Goal: Information Seeking & Learning: Learn about a topic

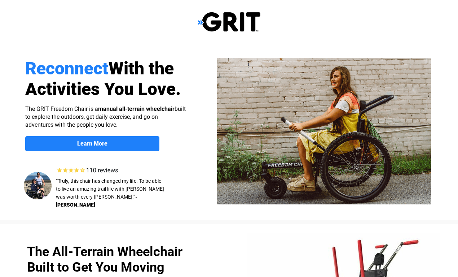
select select "CA"
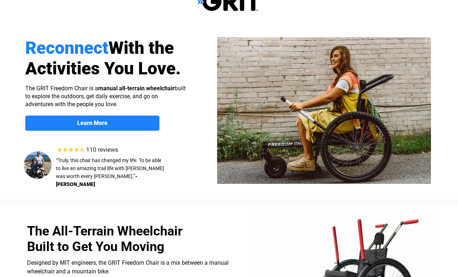
scroll to position [20, 0]
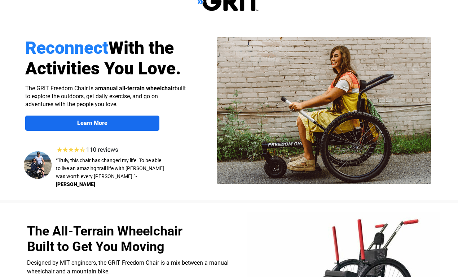
click at [143, 122] on span "Learn More" at bounding box center [92, 123] width 134 height 7
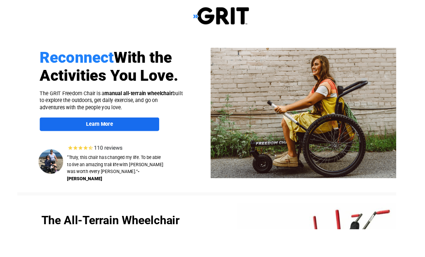
scroll to position [40, 32]
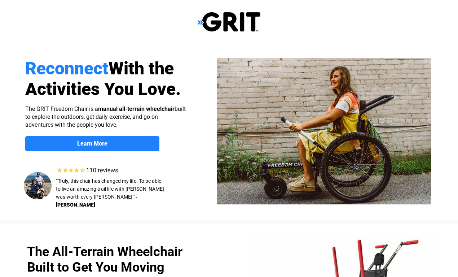
scroll to position [559, 0]
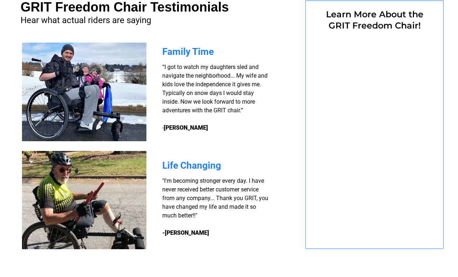
select select "CA"
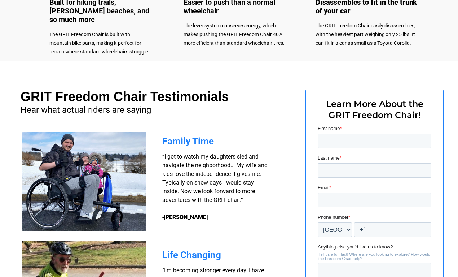
scroll to position [472, 0]
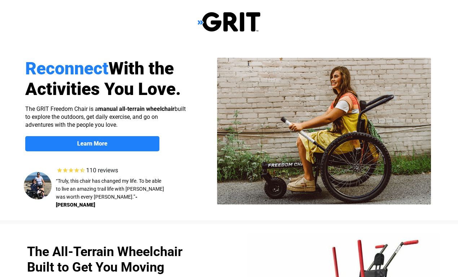
scroll to position [3, 0]
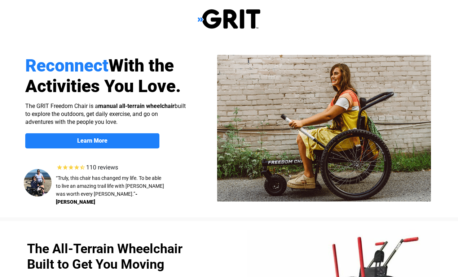
select select "CA"
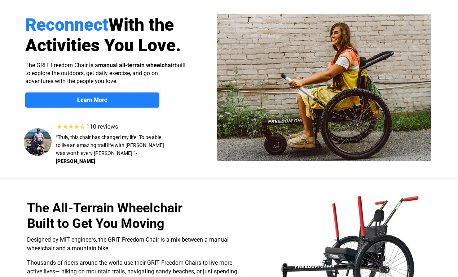
scroll to position [41, 0]
